Goal: Register for event/course

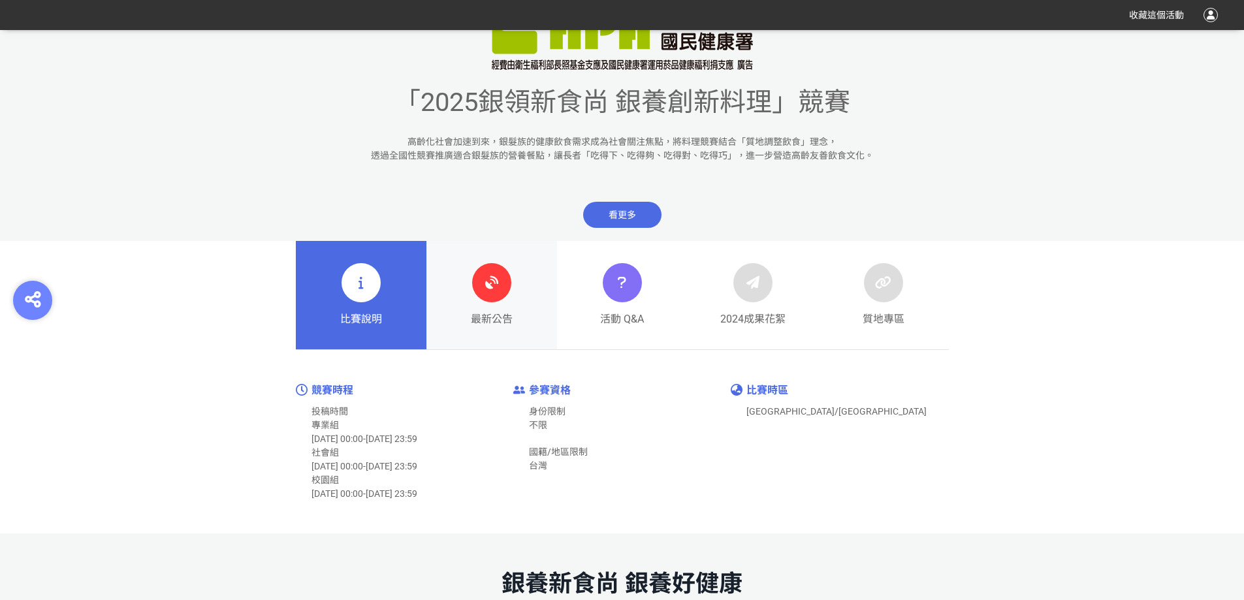
scroll to position [522, 0]
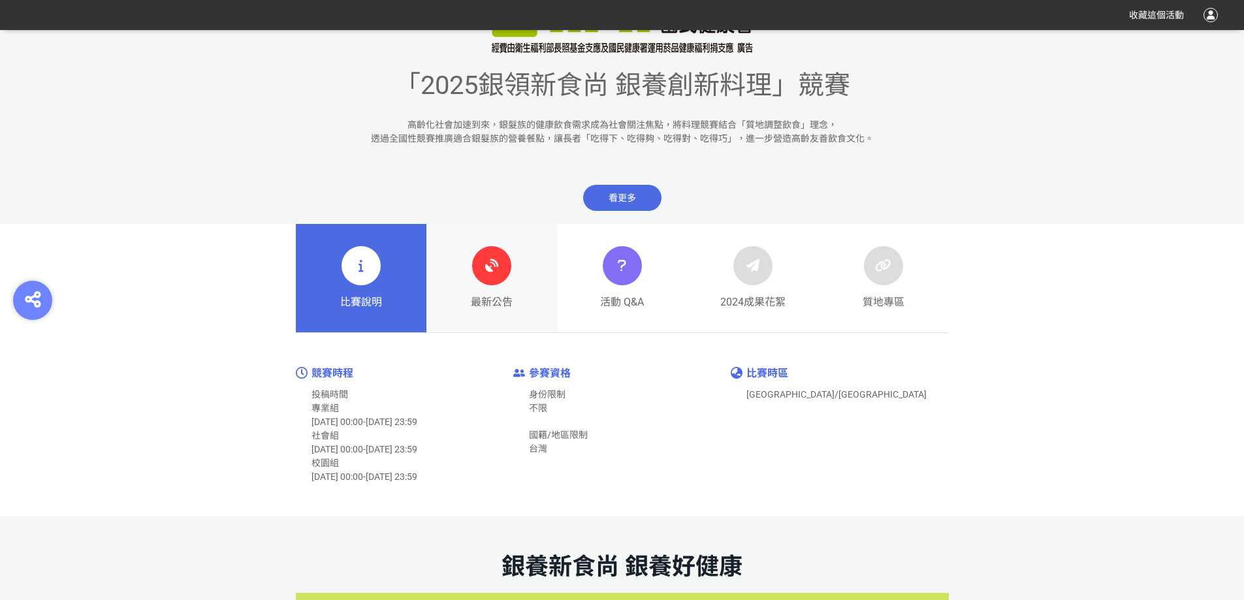
click at [507, 279] on div "最新公告" at bounding box center [492, 278] width 42 height 64
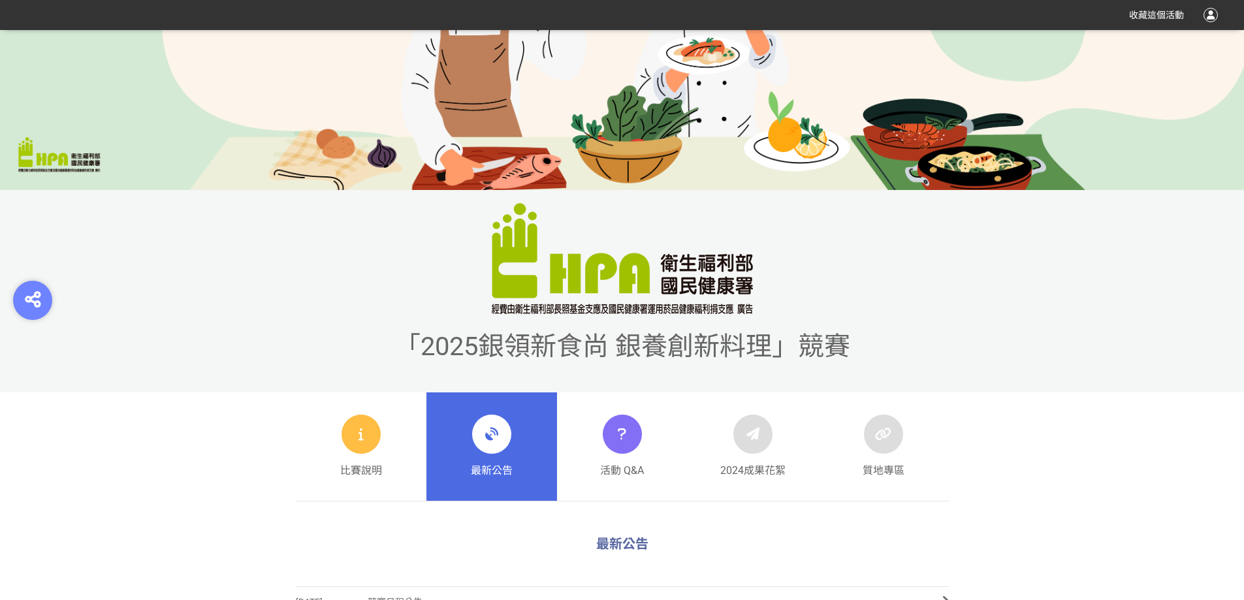
scroll to position [588, 0]
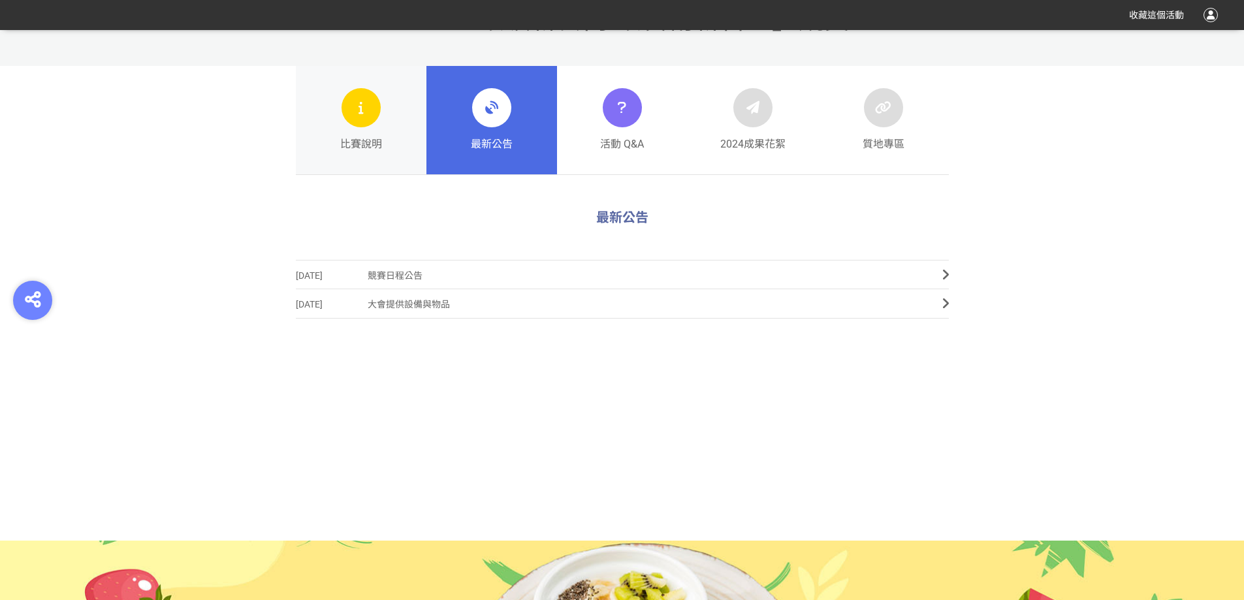
click at [398, 144] on link "比賽說明" at bounding box center [361, 120] width 131 height 108
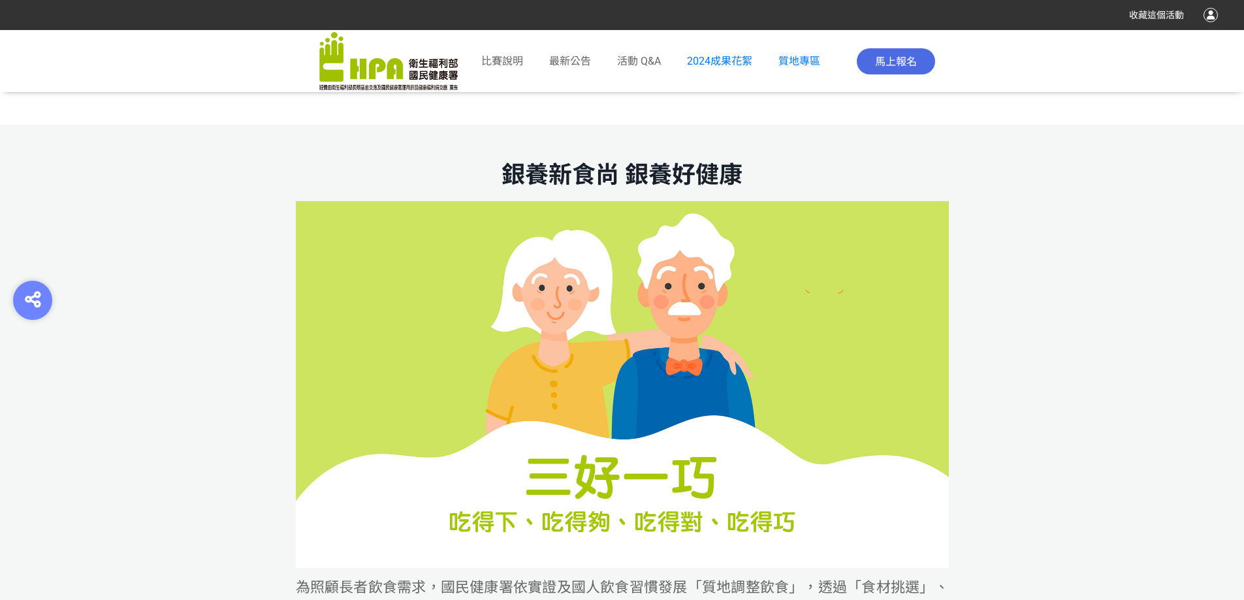
scroll to position [522, 0]
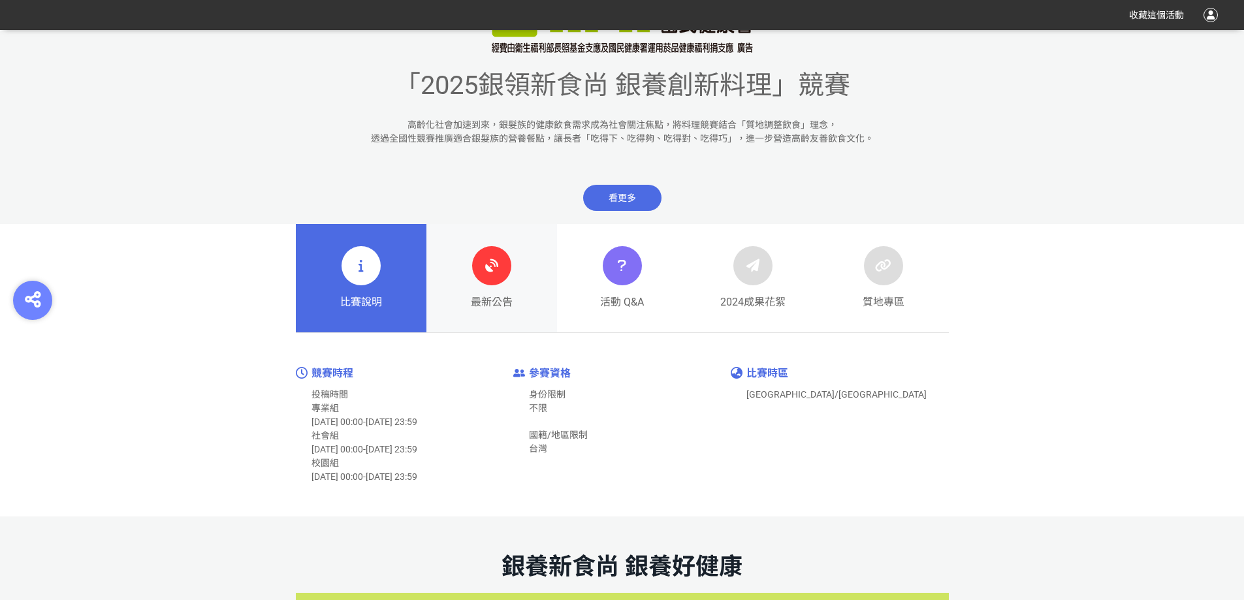
click at [502, 302] on span "最新公告" at bounding box center [492, 302] width 42 height 16
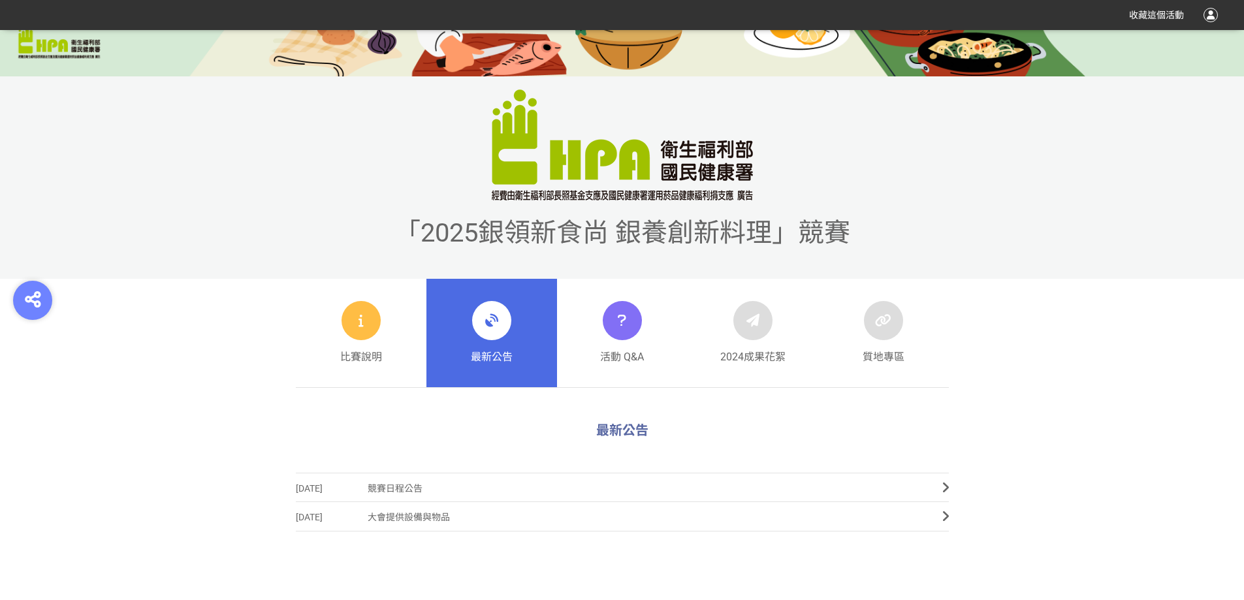
scroll to position [588, 0]
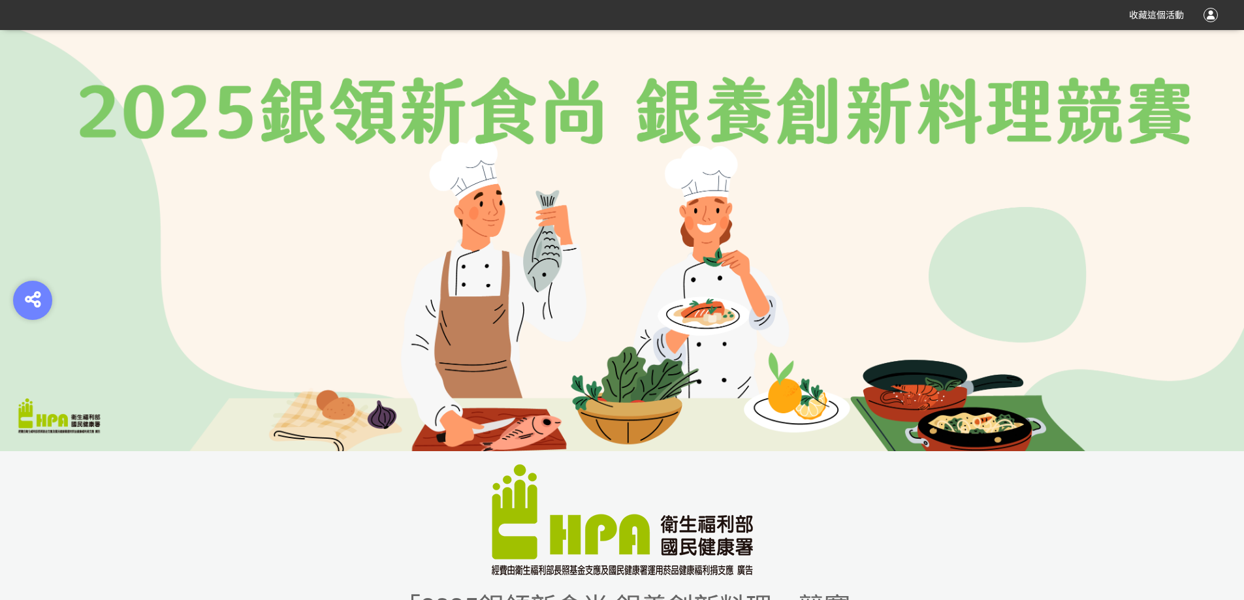
scroll to position [326, 0]
